Goal: Task Accomplishment & Management: Complete application form

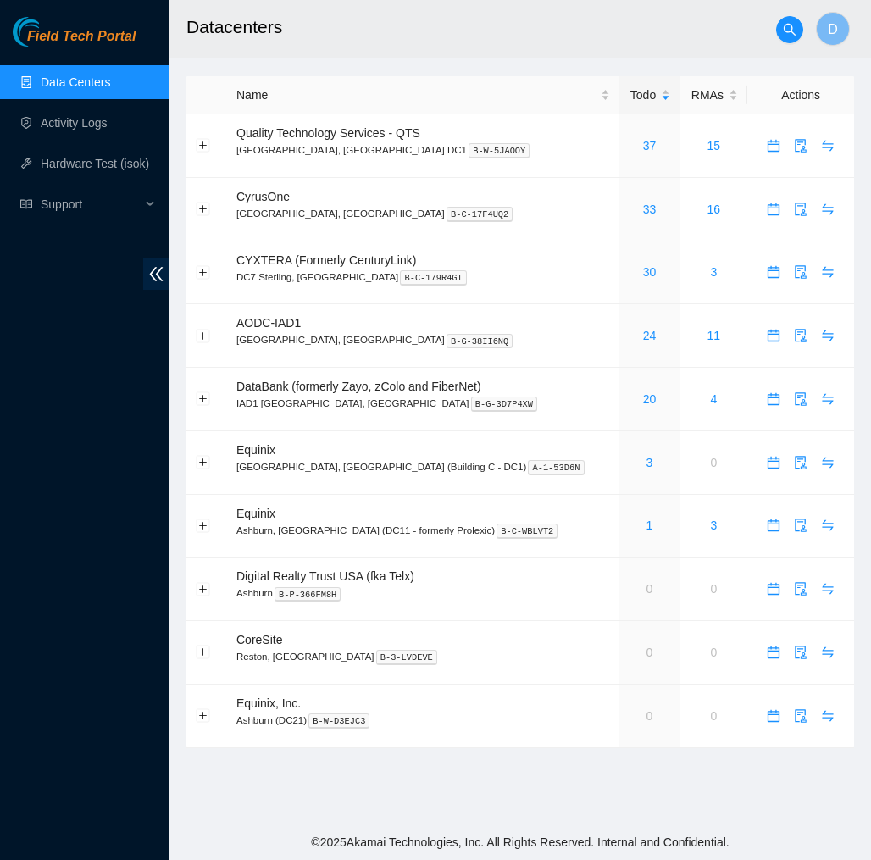
click at [109, 40] on span "Field Tech Portal" at bounding box center [81, 37] width 108 height 16
click at [69, 118] on link "Activity Logs" at bounding box center [74, 123] width 67 height 14
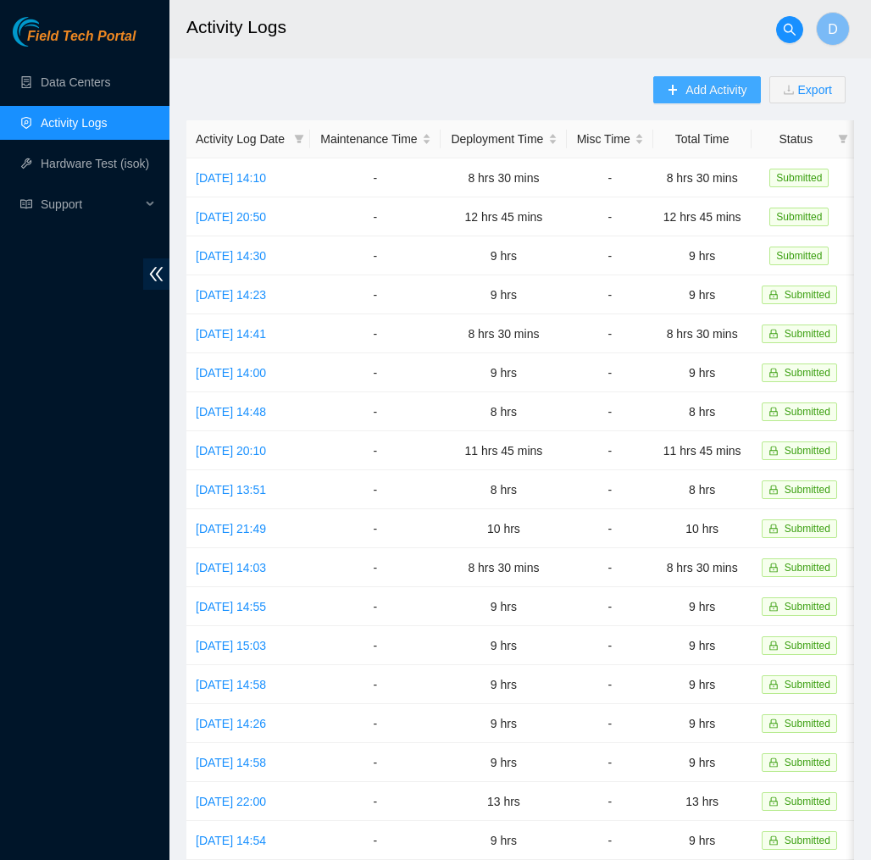
click at [697, 88] on span "Add Activity" at bounding box center [715, 89] width 61 height 19
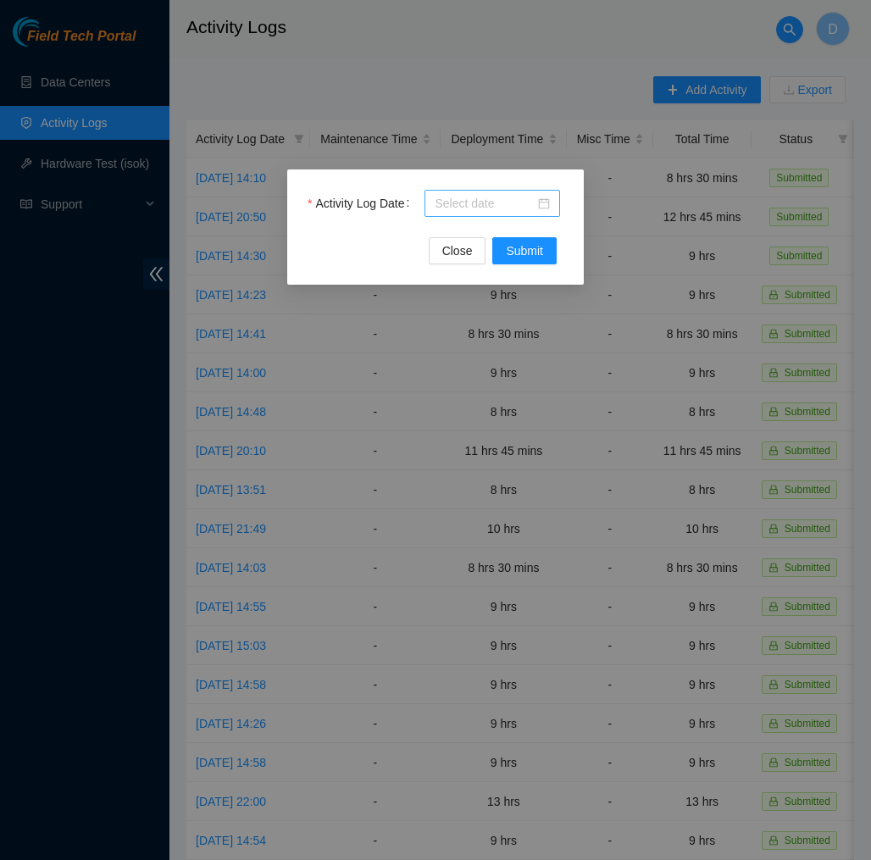
click at [546, 204] on div at bounding box center [492, 203] width 115 height 19
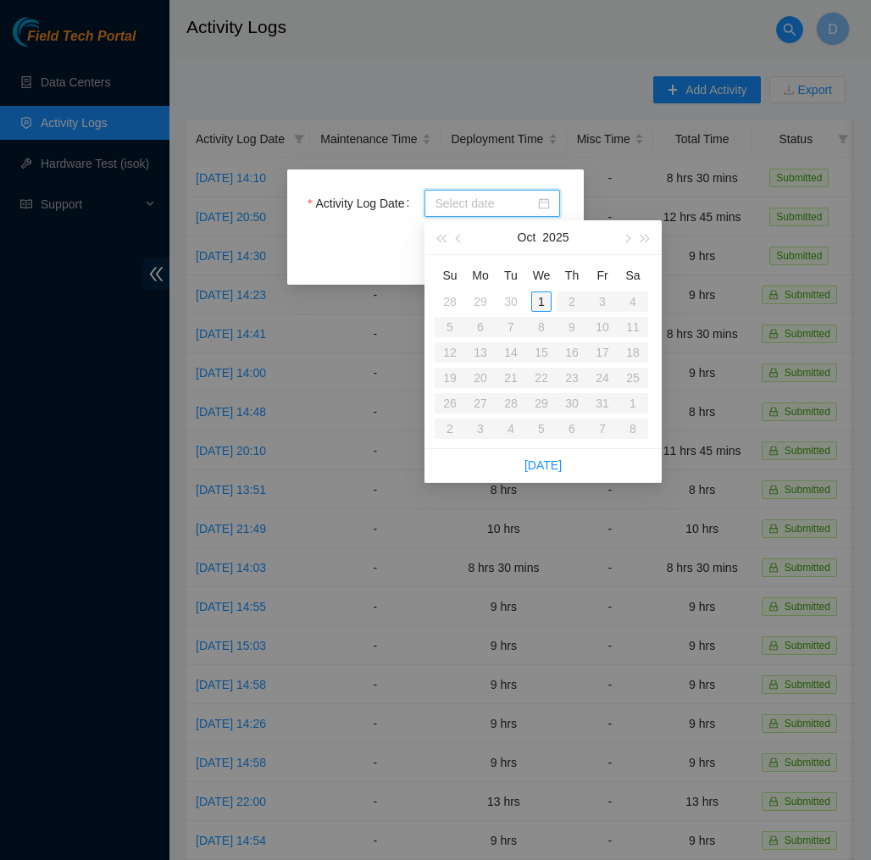
type input "2025-10-01"
click at [545, 306] on div "1" at bounding box center [541, 301] width 20 height 20
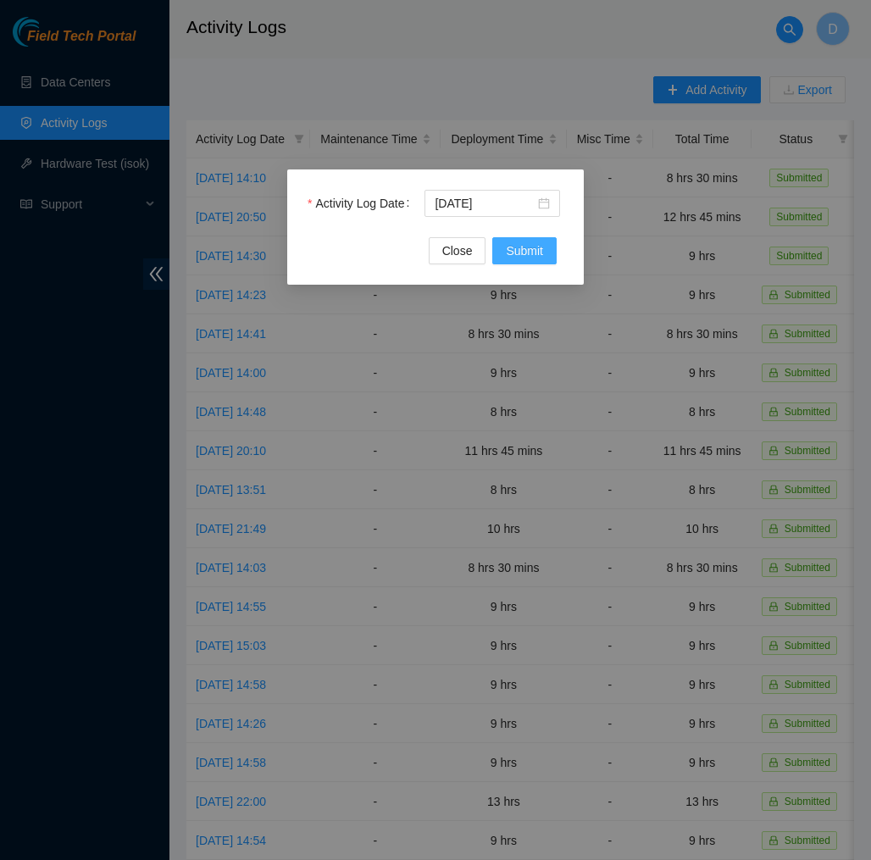
click at [529, 260] on button "Submit" at bounding box center [524, 250] width 64 height 27
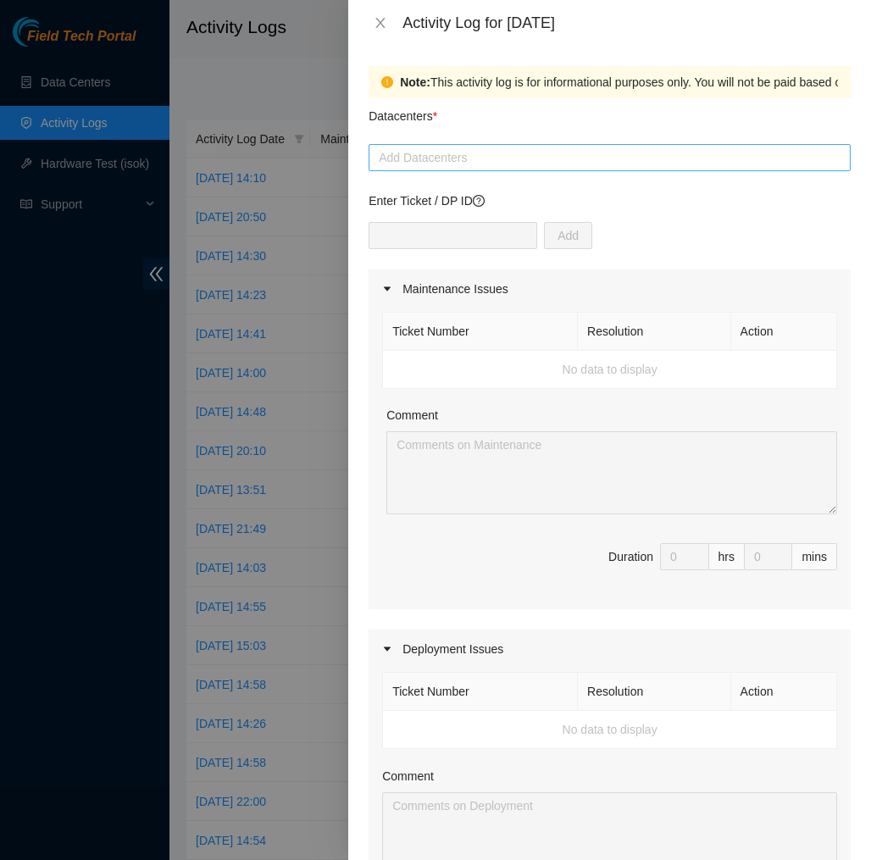
click at [512, 163] on div at bounding box center [610, 157] width 474 height 20
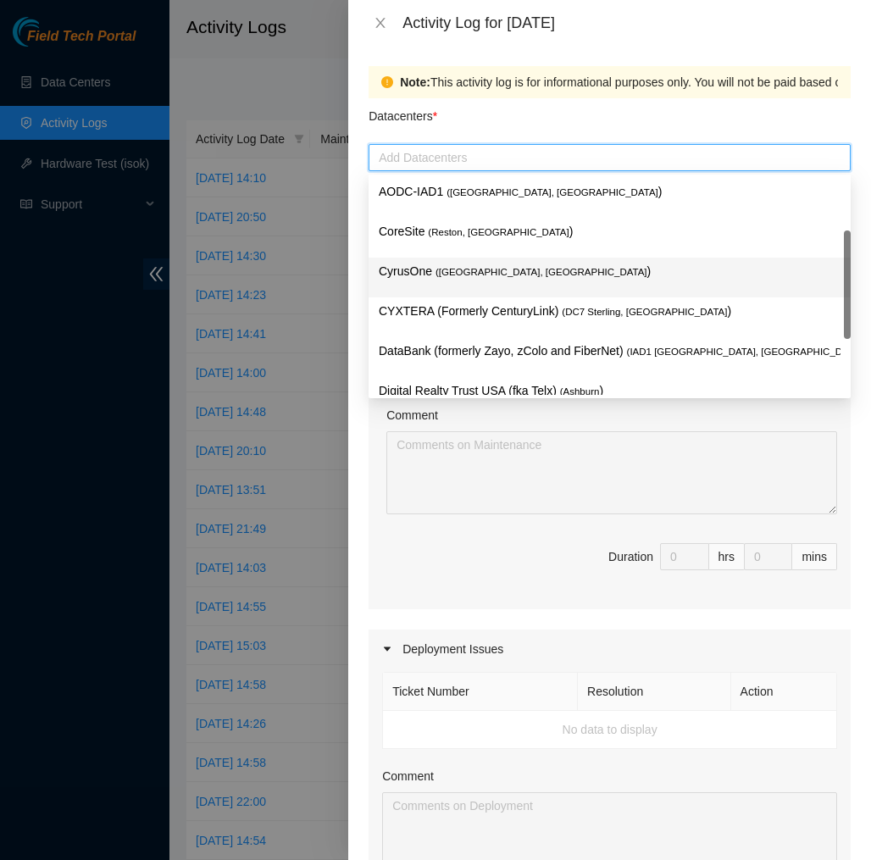
scroll to position [181, 0]
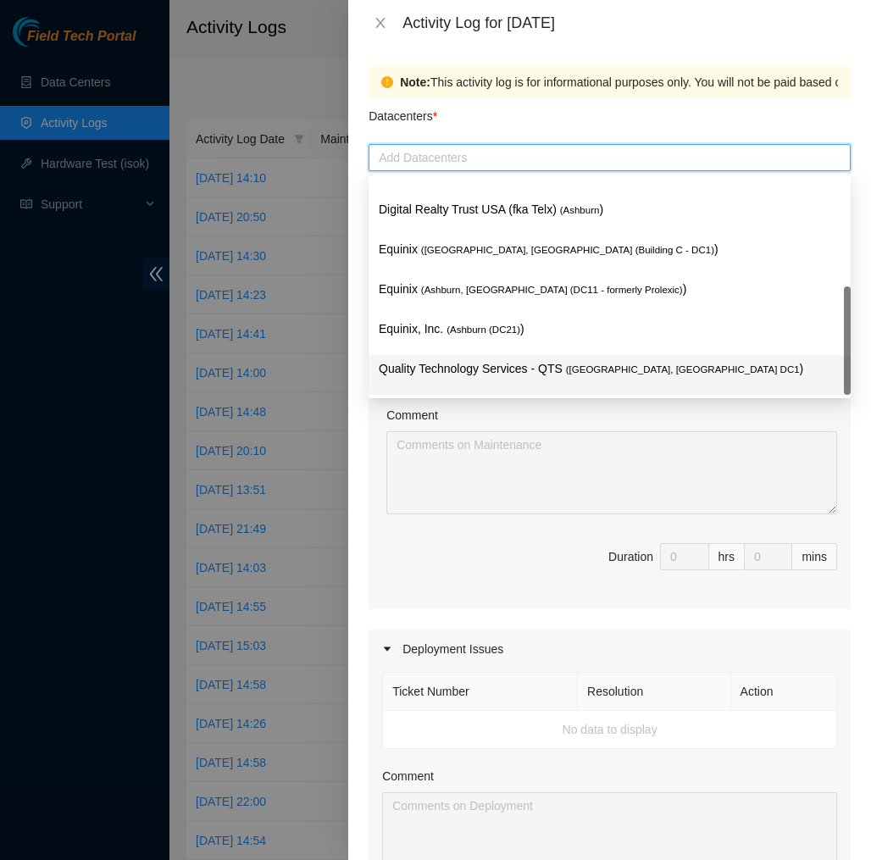
click at [496, 358] on div "Quality Technology Services - QTS ( Ashburn, VA DC1 )" at bounding box center [609, 375] width 482 height 40
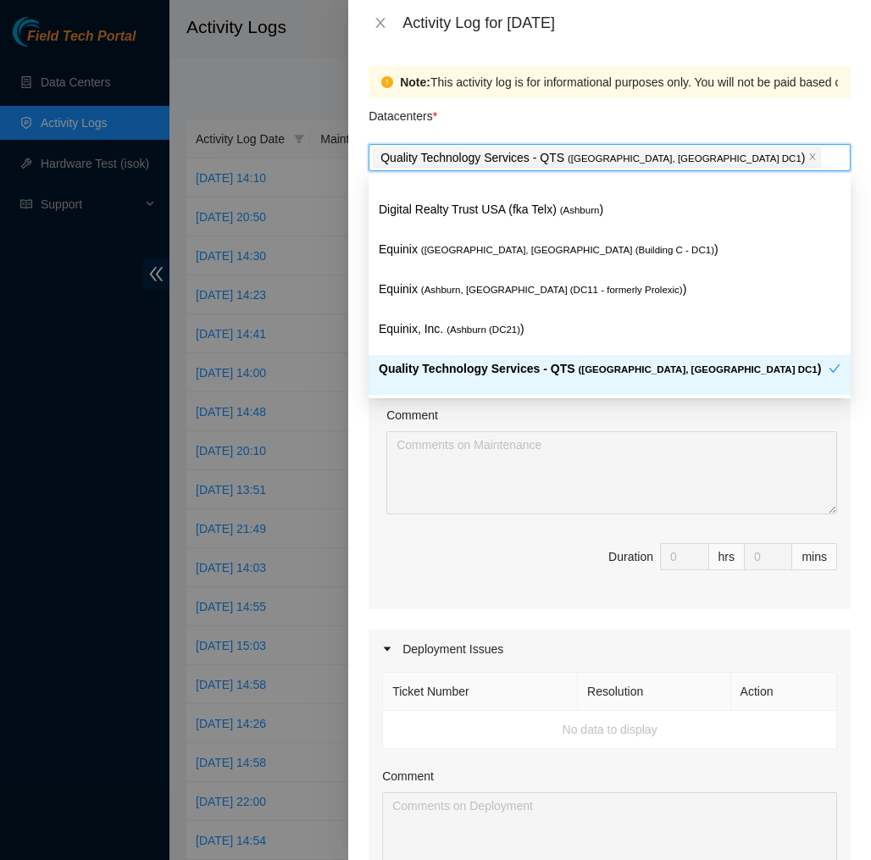
click at [466, 430] on div "Comment" at bounding box center [611, 418] width 451 height 25
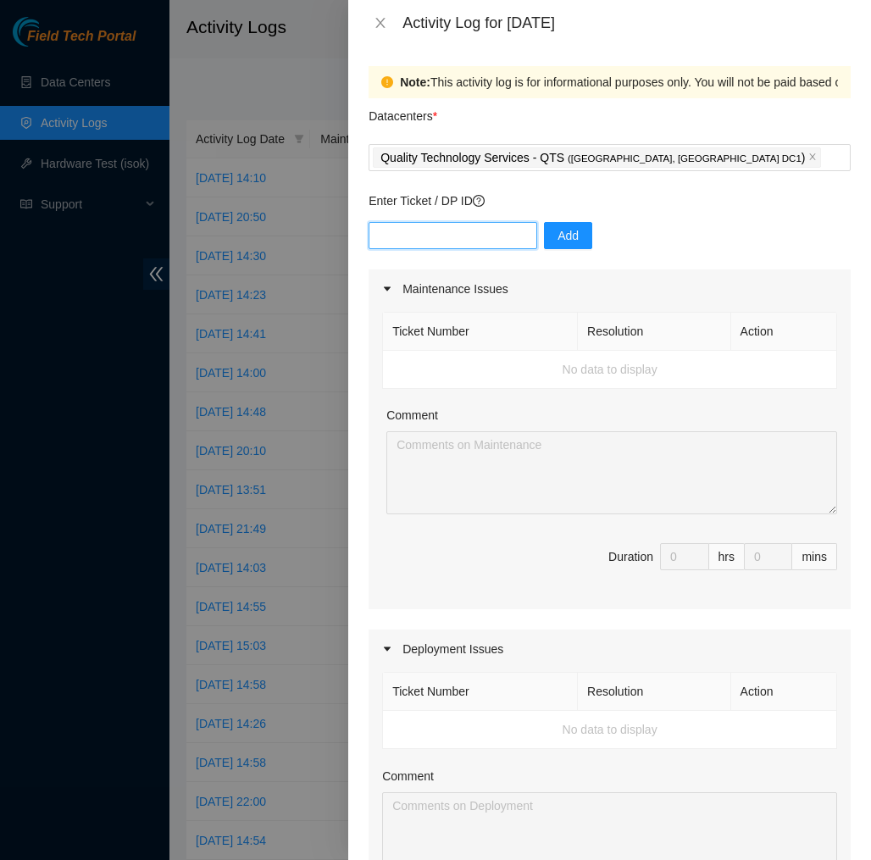
click at [482, 244] on input "text" at bounding box center [452, 235] width 169 height 27
type input "dp77109"
click at [570, 229] on span "Add" at bounding box center [567, 235] width 21 height 19
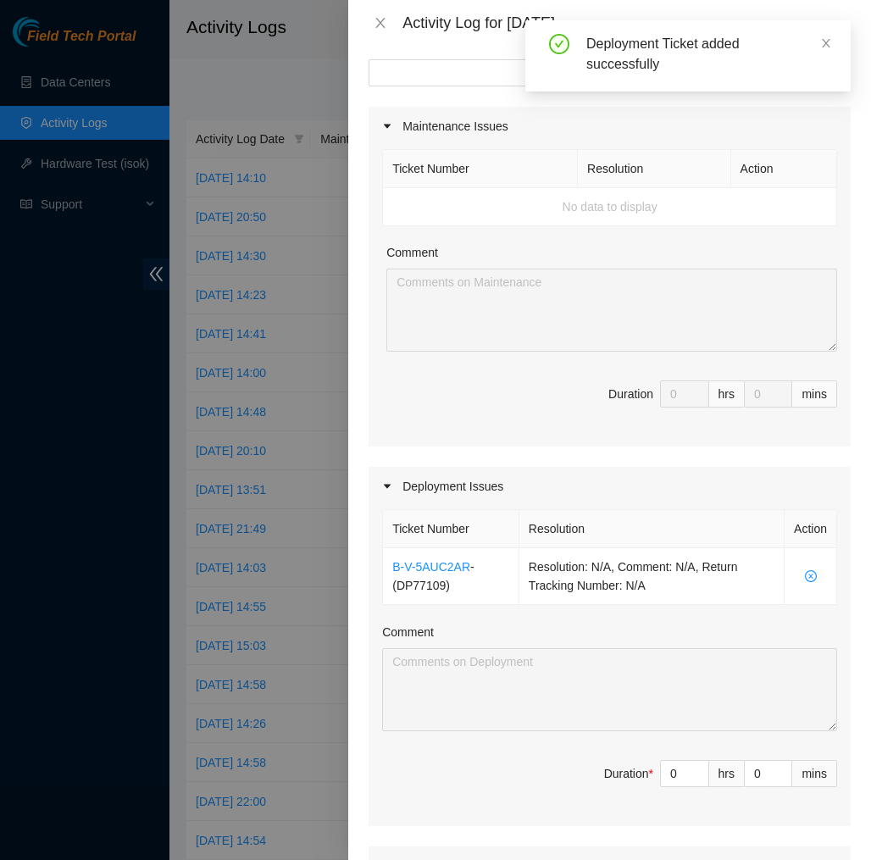
scroll to position [175, 0]
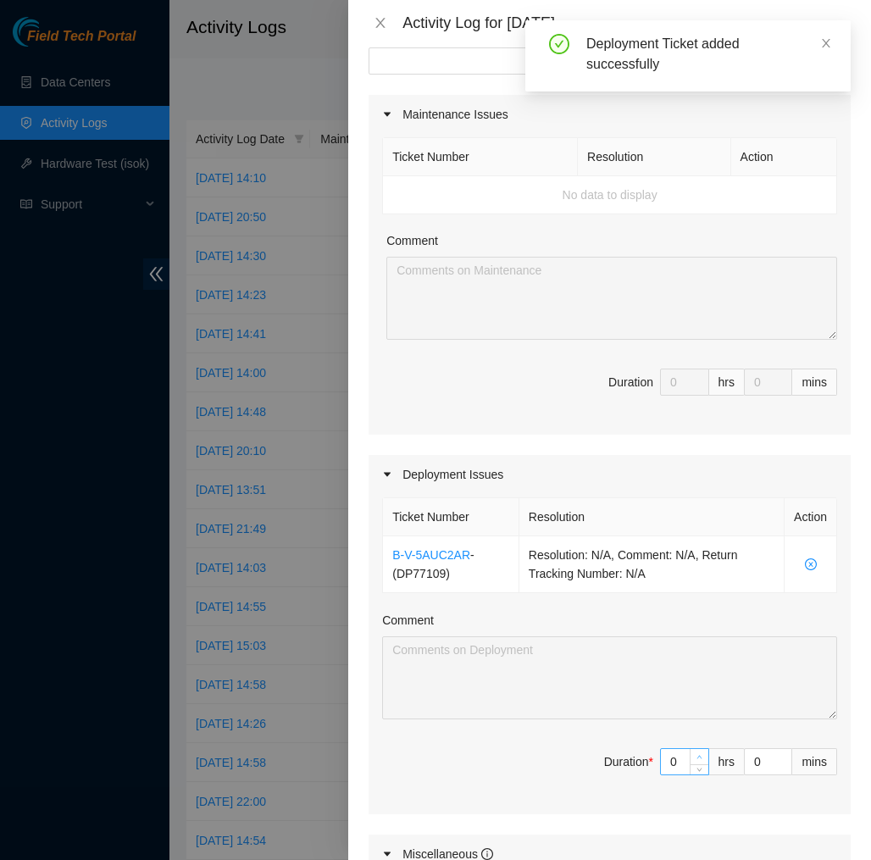
type input "1"
click at [699, 756] on icon "up" at bounding box center [699, 757] width 5 height 3
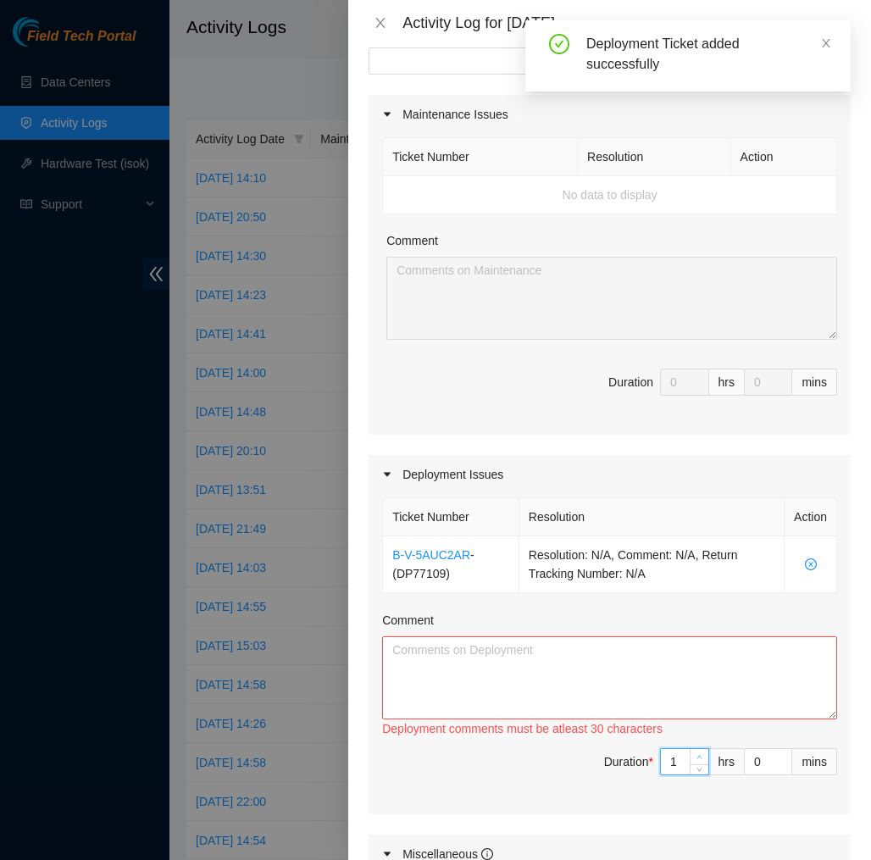
type input "2"
click at [699, 756] on icon "up" at bounding box center [699, 757] width 5 height 3
type input "3"
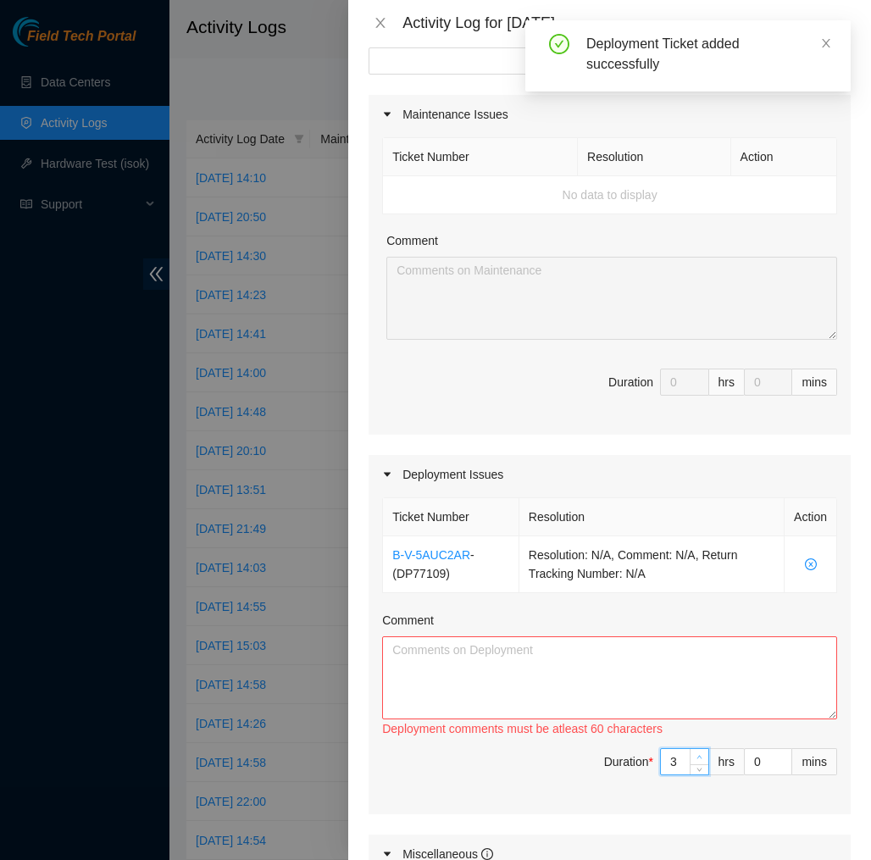
click at [699, 756] on icon "up" at bounding box center [699, 757] width 5 height 3
type input "4"
click at [699, 756] on icon "up" at bounding box center [699, 757] width 5 height 3
type input "5"
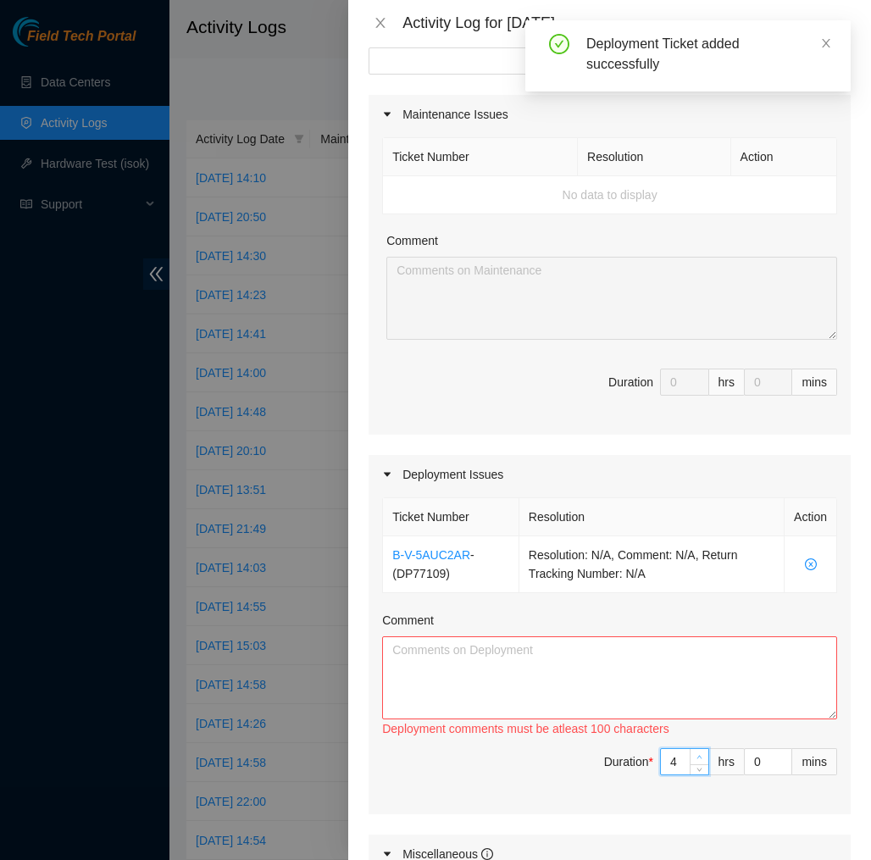
type input "5"
click at [699, 756] on icon "up" at bounding box center [699, 757] width 5 height 3
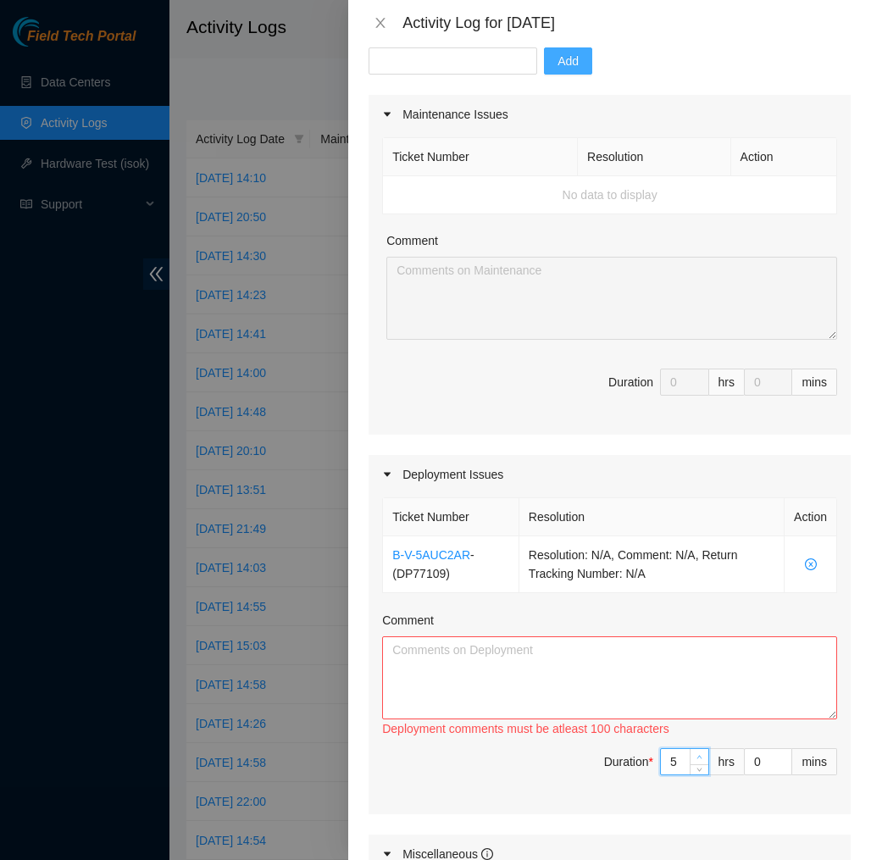
type input "6"
click at [699, 756] on icon "up" at bounding box center [699, 757] width 5 height 3
type input "7"
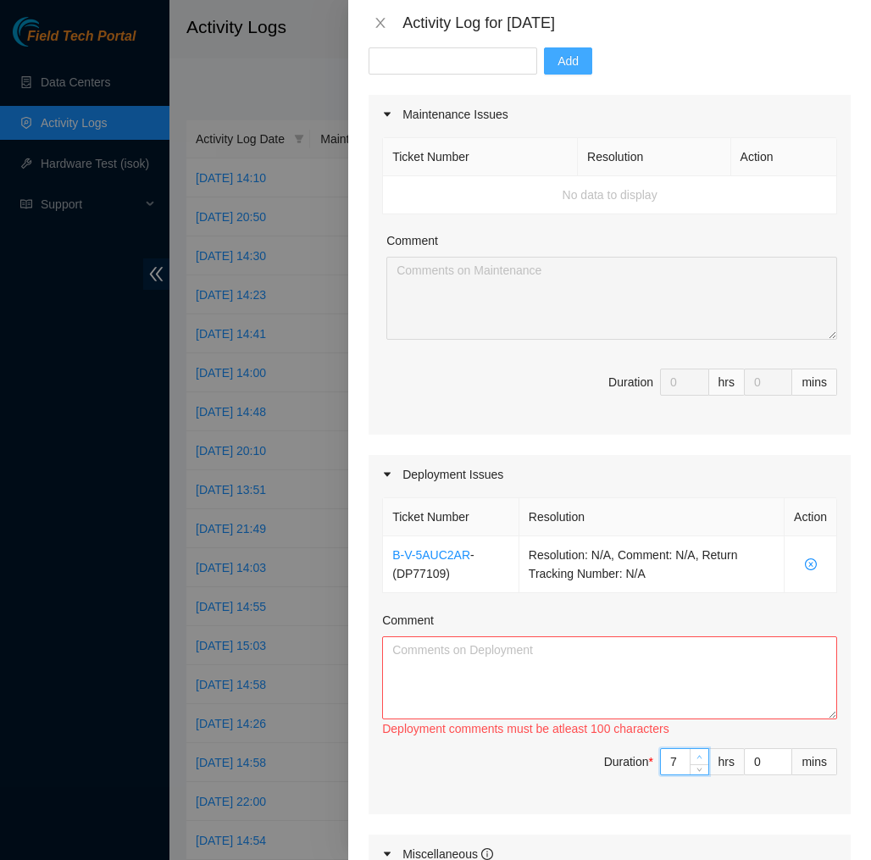
click at [699, 756] on icon "up" at bounding box center [699, 757] width 5 height 3
type input "8"
click at [699, 756] on icon "up" at bounding box center [699, 757] width 5 height 3
type input "9"
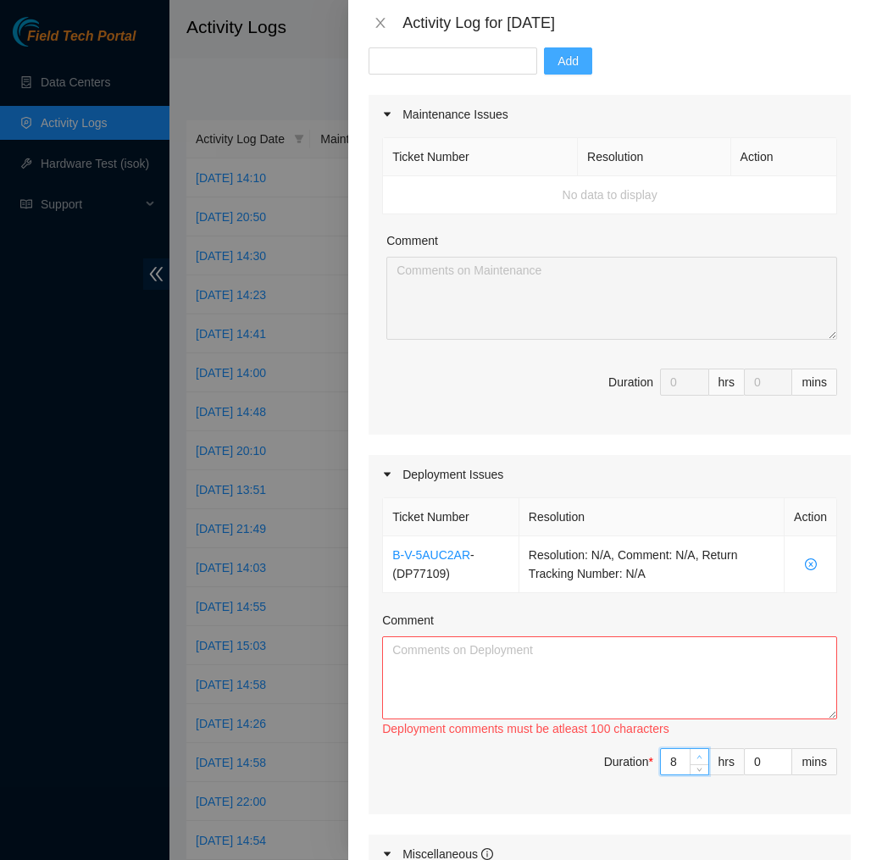
type input "9"
click at [699, 756] on icon "up" at bounding box center [699, 757] width 5 height 3
type input "8"
click at [699, 764] on icon "down" at bounding box center [699, 767] width 6 height 6
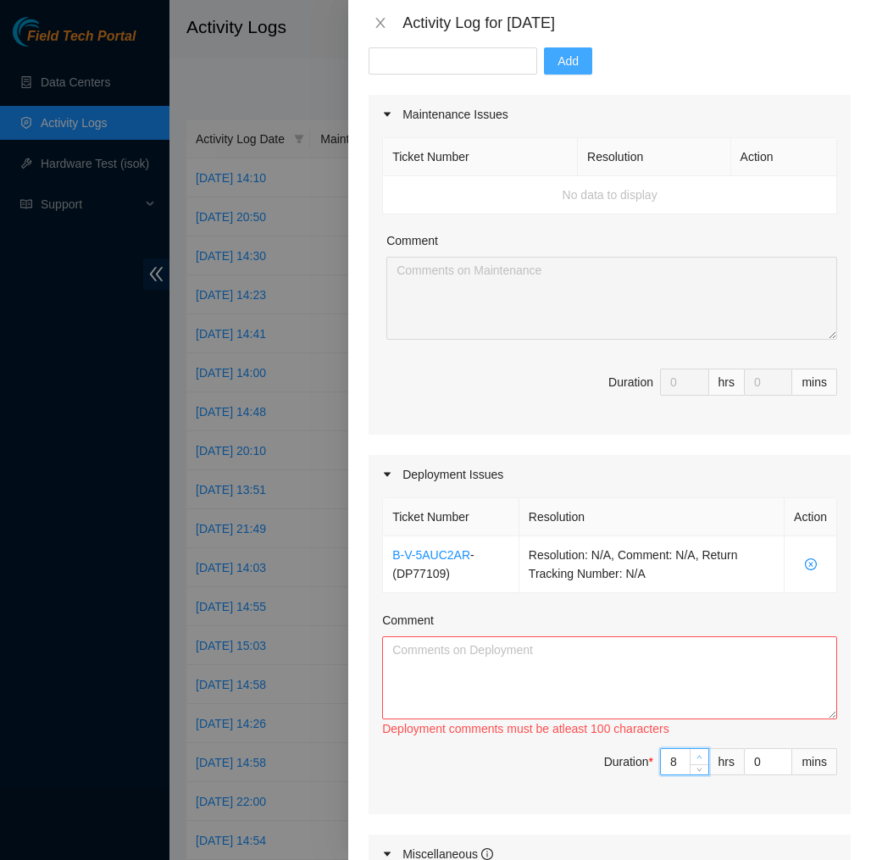
type input "9"
click at [697, 754] on icon "up" at bounding box center [699, 757] width 6 height 6
click at [727, 690] on textarea "Comment" at bounding box center [609, 677] width 455 height 83
paste textarea "EOD Report DP77109 Today, I ran and connected the Fiber cables from G-V46 to G-…"
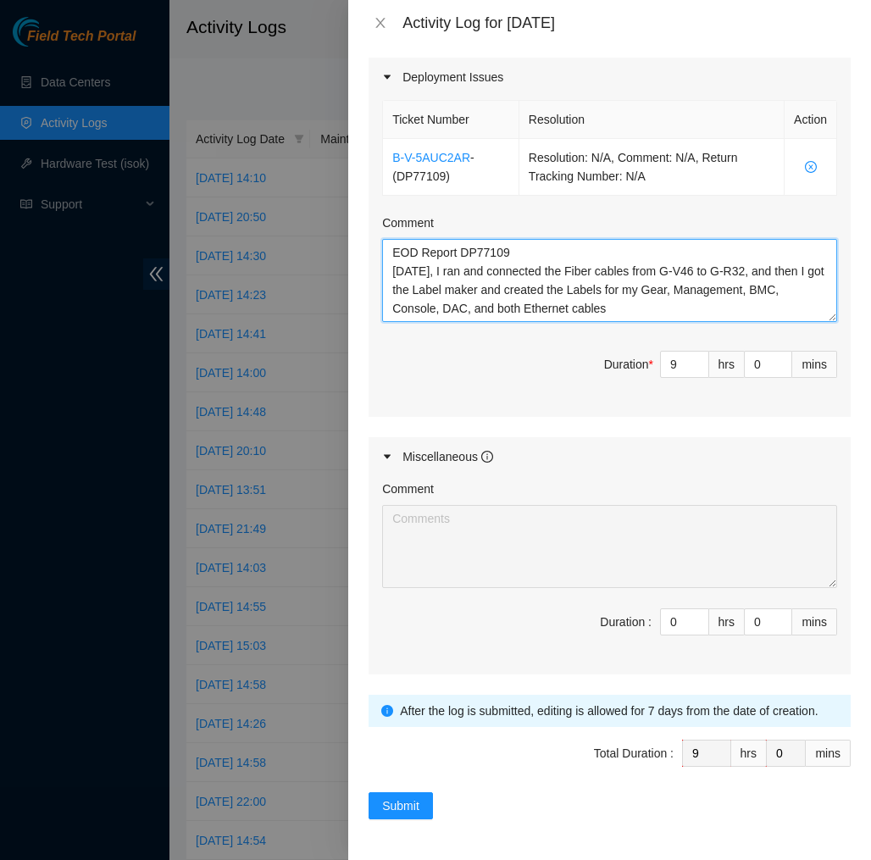
scroll to position [572, 0]
type textarea "EOD Report DP77109 Today, I ran and connected the Fiber cables from G-V46 to G-…"
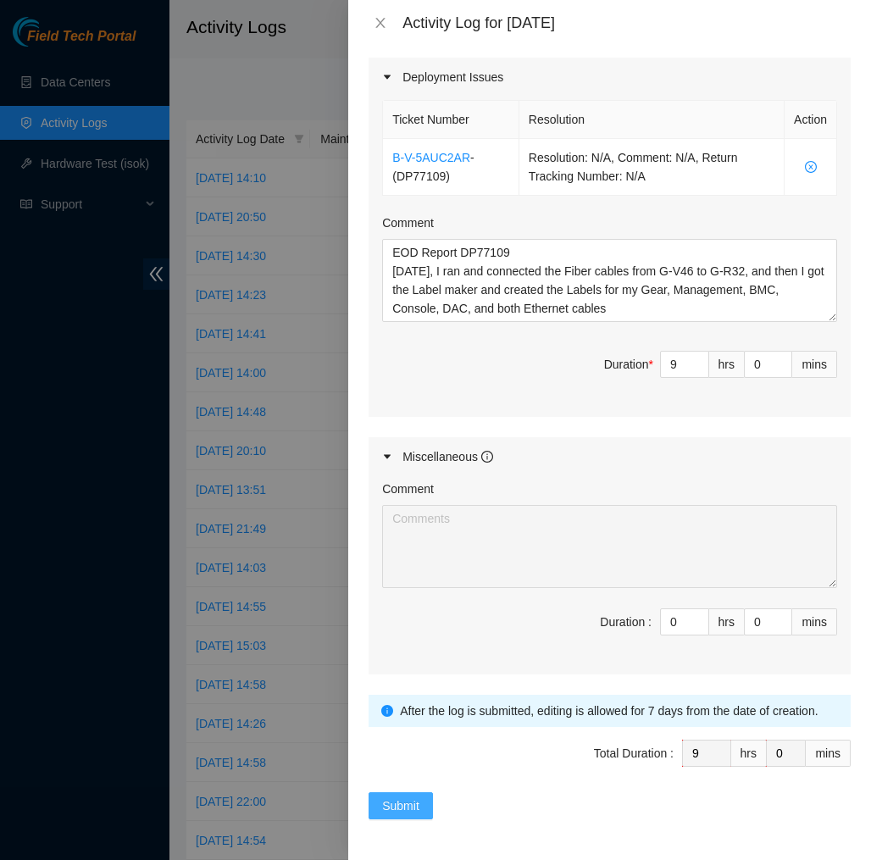
click at [397, 801] on span "Submit" at bounding box center [400, 805] width 37 height 19
